Goal: Use online tool/utility: Utilize a website feature to perform a specific function

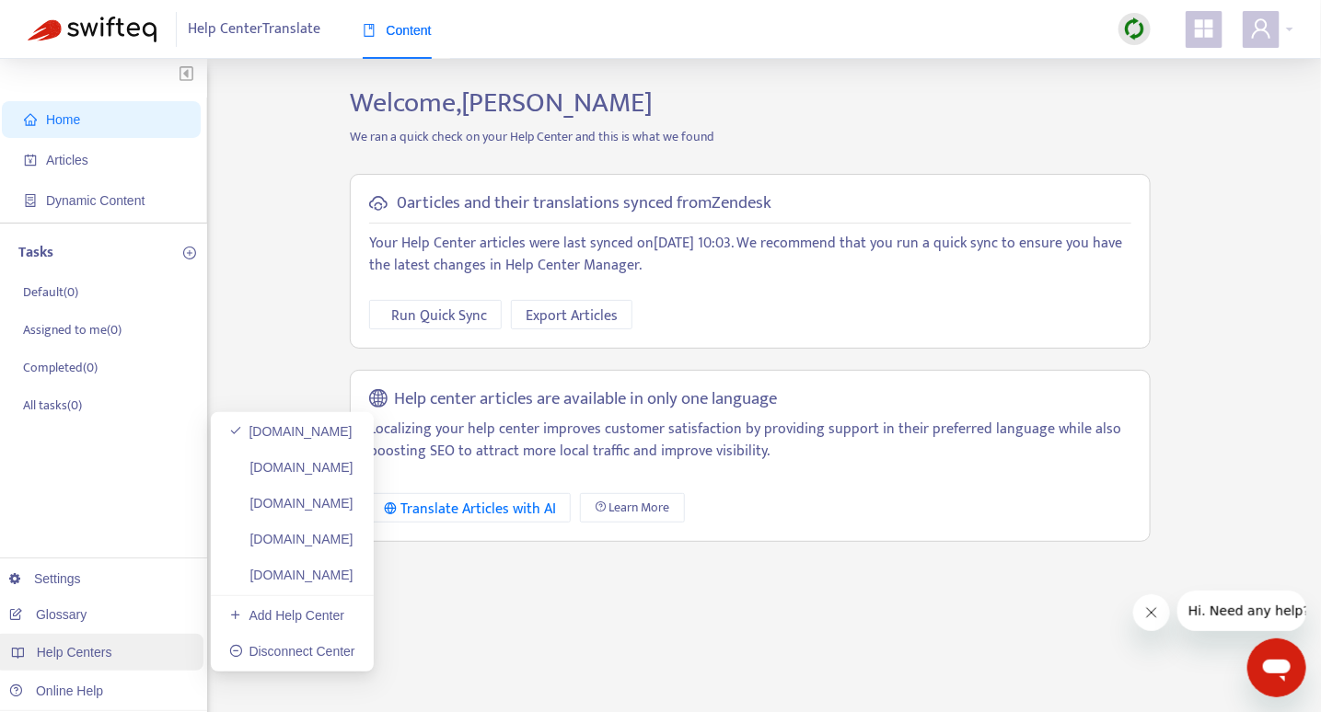
click at [127, 654] on div "Help Centers" at bounding box center [98, 652] width 209 height 37
click at [122, 650] on div "Help Centers" at bounding box center [98, 652] width 209 height 37
click at [306, 469] on link "[DOMAIN_NAME]" at bounding box center [291, 467] width 124 height 15
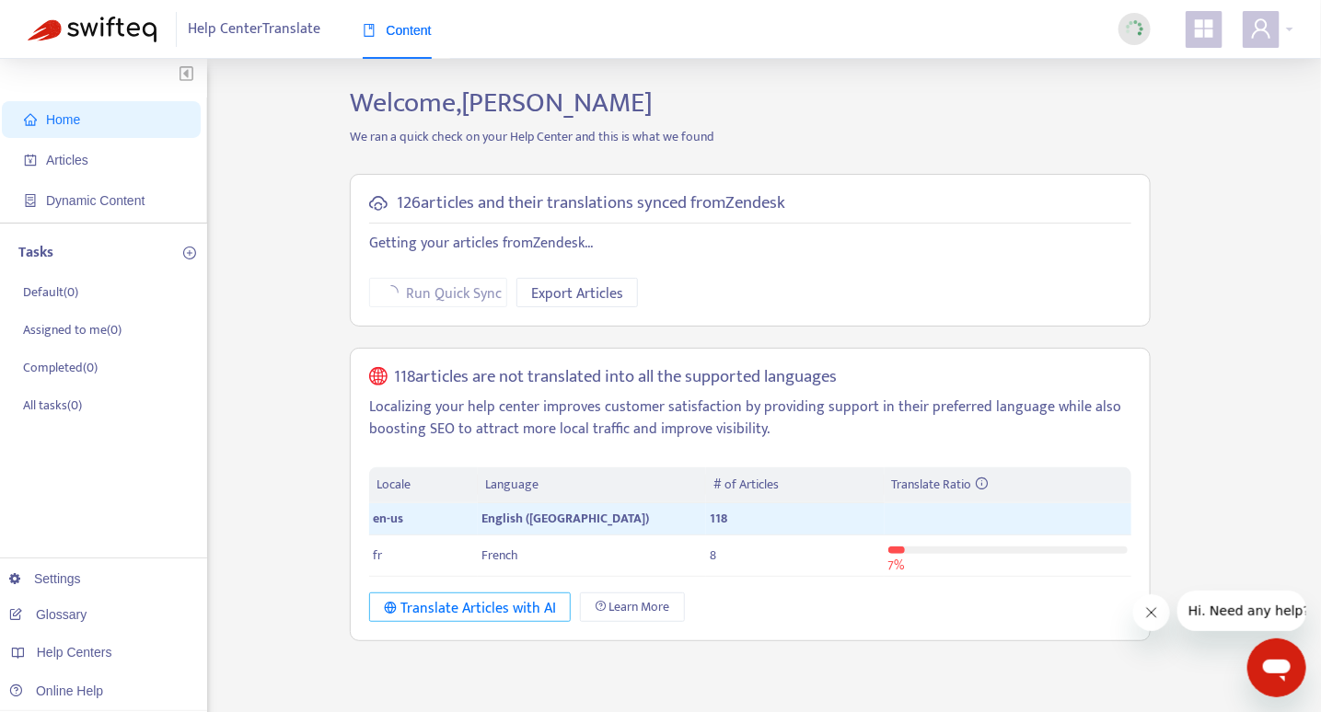
click at [515, 605] on div "Translate Articles with AI" at bounding box center [470, 608] width 172 height 23
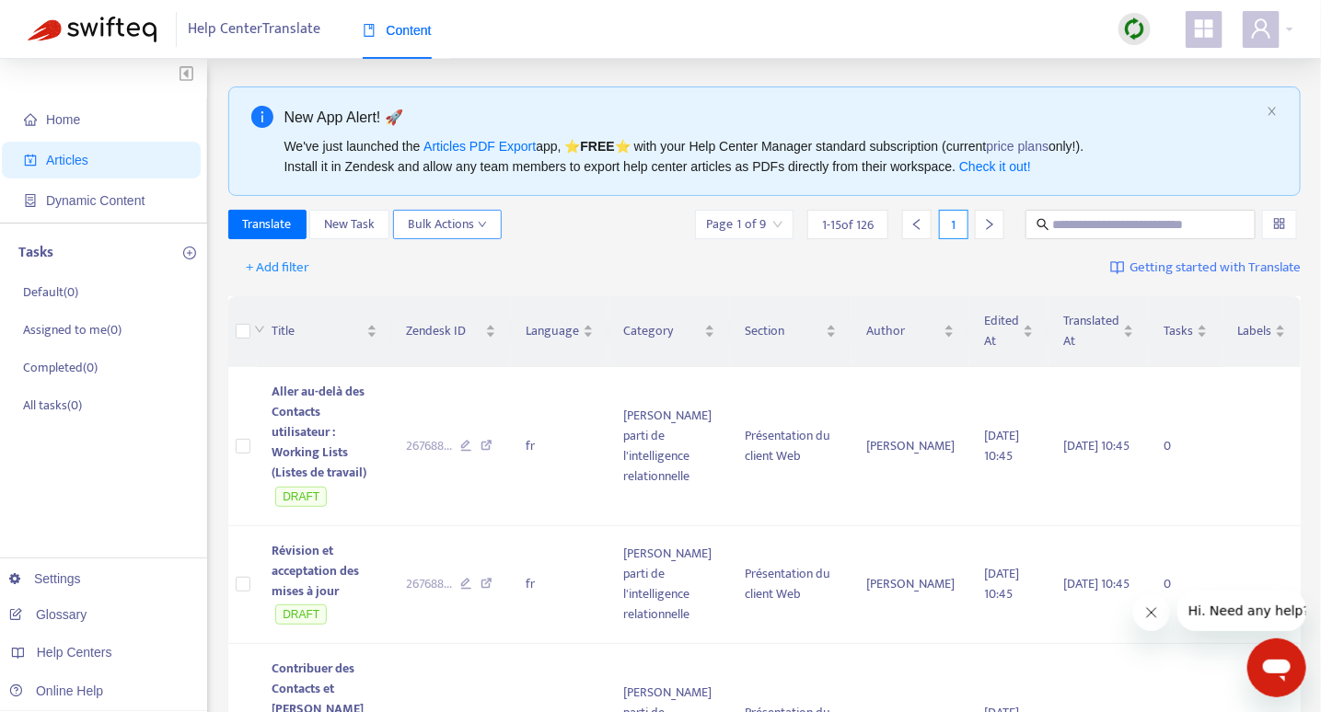
click at [453, 226] on span "Bulk Actions" at bounding box center [447, 224] width 79 height 20
click at [597, 242] on div "Translate New Task Bulk Actions Page 1 of 9 1 - 15 of 126 1" at bounding box center [764, 228] width 1073 height 37
click at [772, 222] on input "search" at bounding box center [744, 225] width 76 height 28
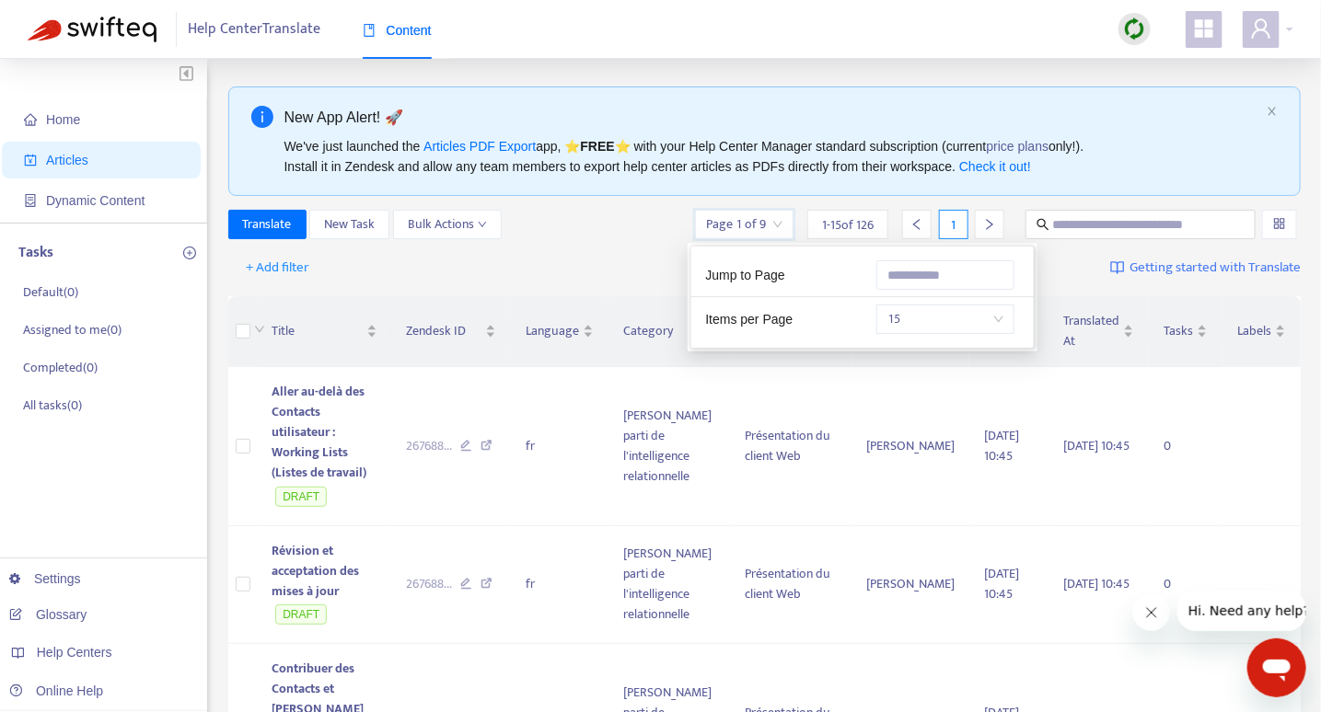
click at [1001, 321] on span "15" at bounding box center [945, 320] width 116 height 28
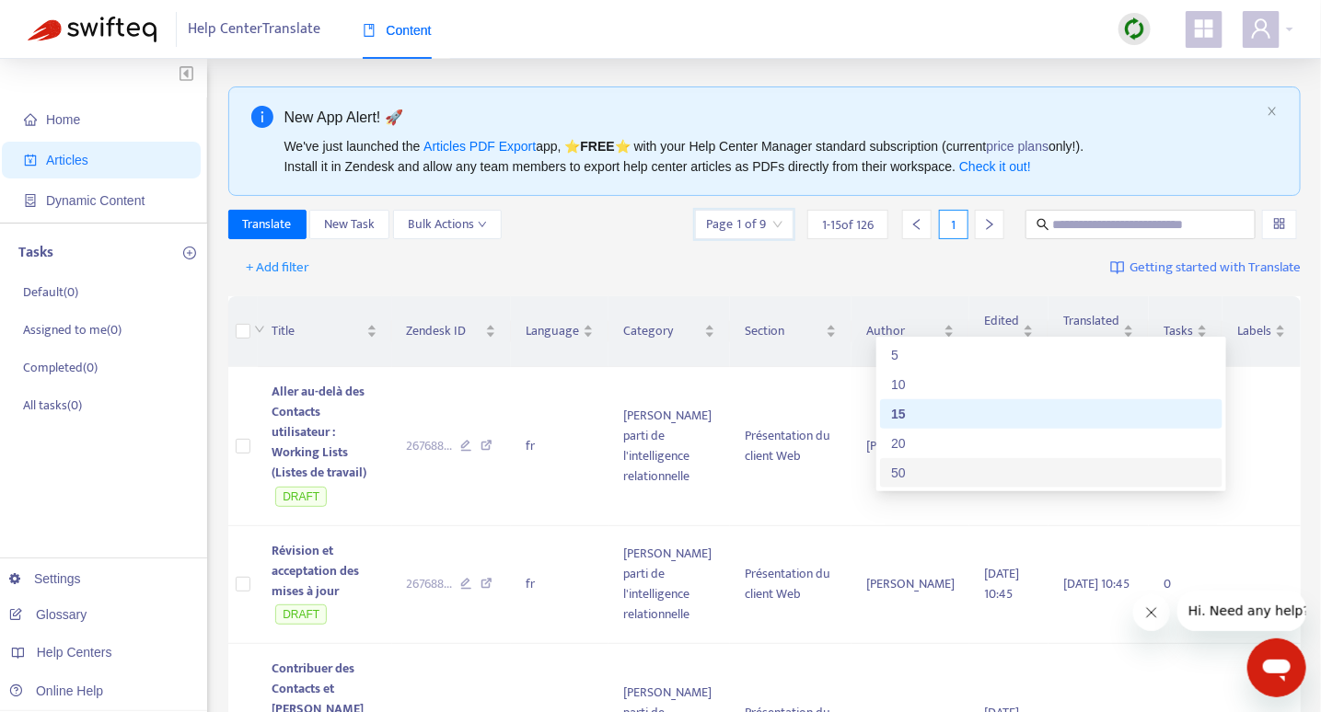
click at [962, 475] on div "50" at bounding box center [1051, 473] width 320 height 20
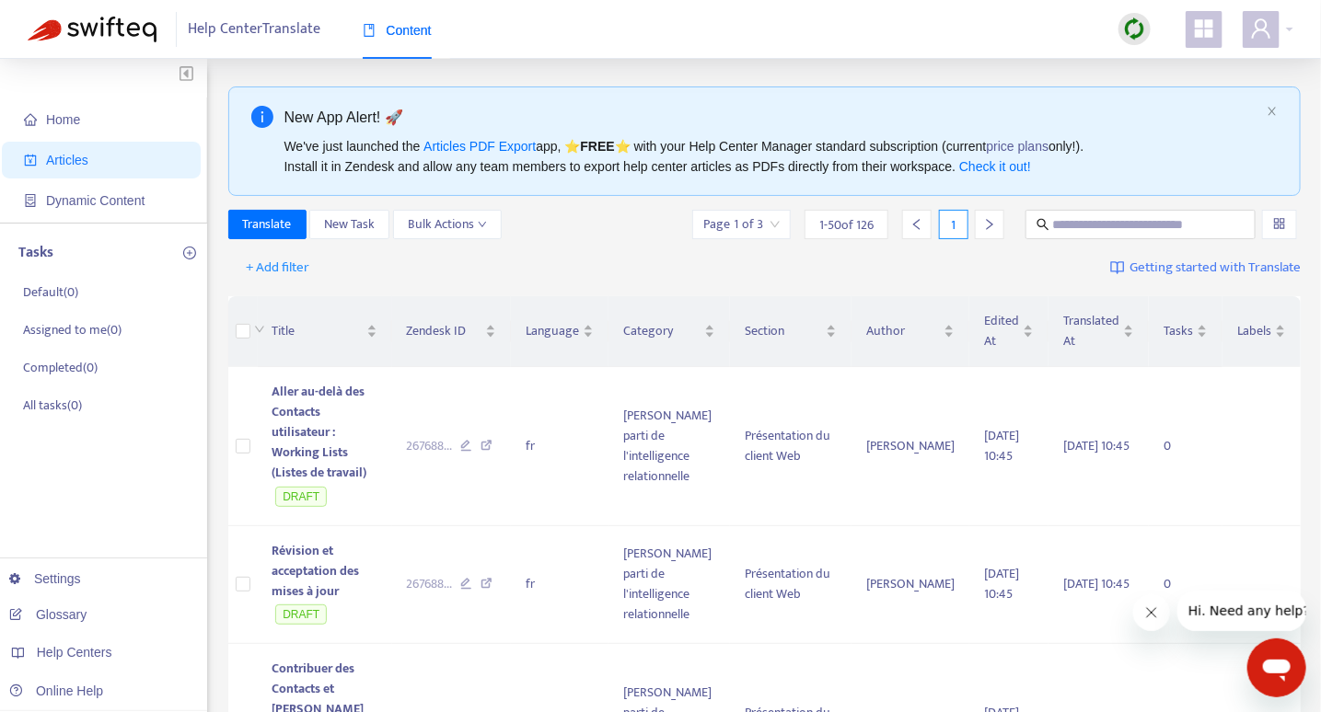
click at [1308, 41] on div "Help Center Translate Content" at bounding box center [660, 29] width 1321 height 59
click at [988, 230] on icon "right" at bounding box center [989, 224] width 13 height 13
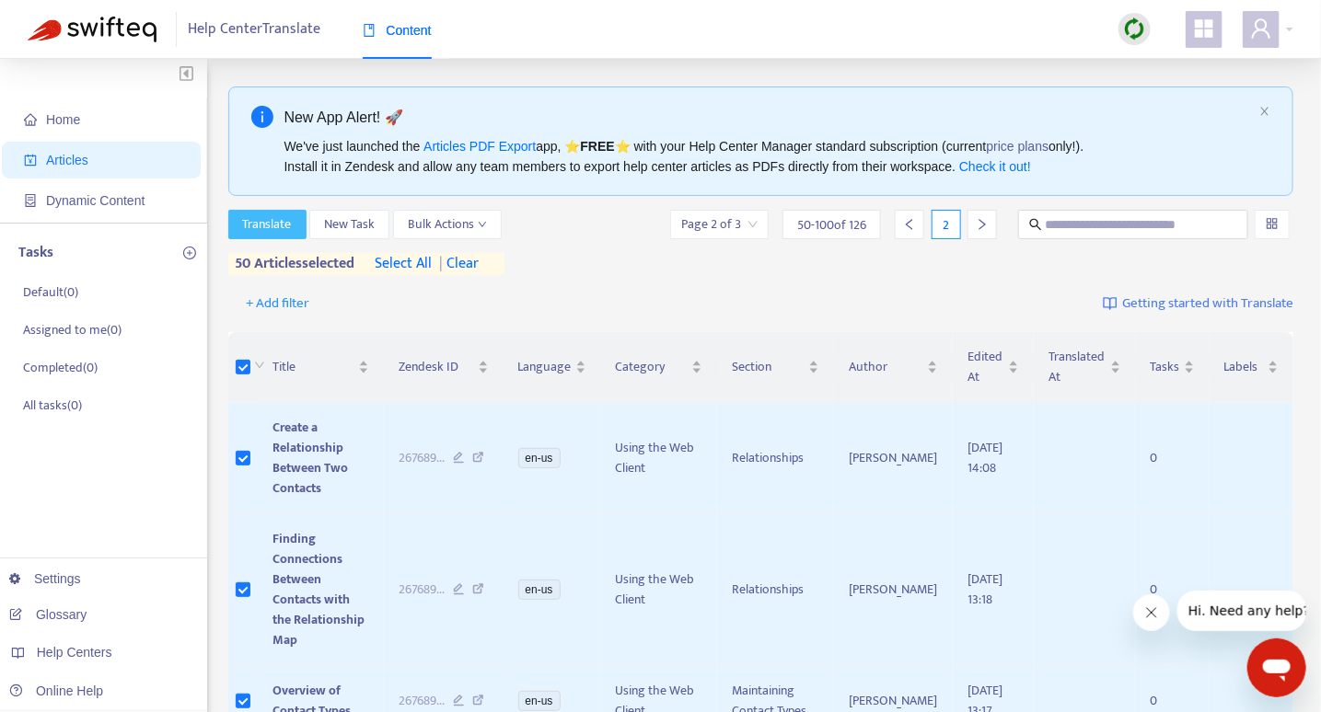
click at [268, 226] on span "Translate" at bounding box center [267, 224] width 49 height 20
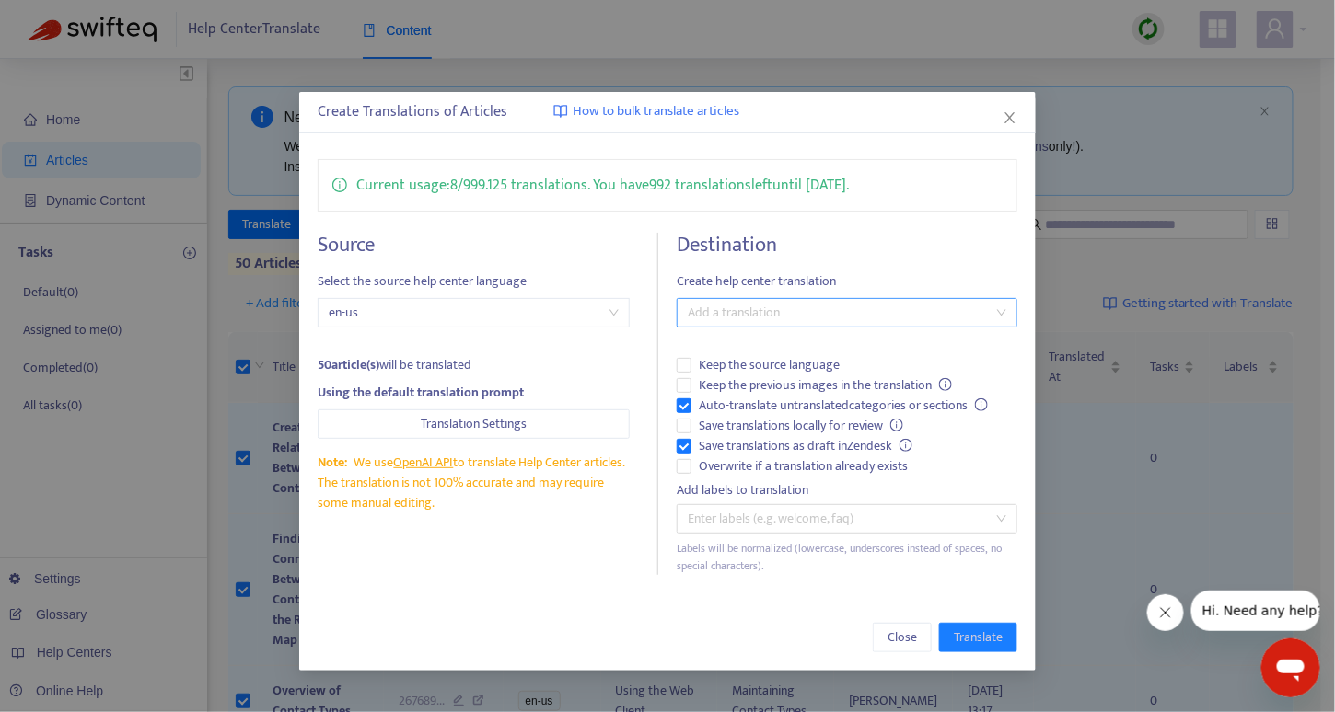
click at [756, 308] on div at bounding box center [837, 313] width 313 height 22
click at [749, 383] on div "French ( fr )" at bounding box center [852, 378] width 320 height 20
click at [872, 304] on div "French ( fr )" at bounding box center [837, 313] width 313 height 26
click at [978, 633] on span "Translate" at bounding box center [978, 638] width 49 height 20
